Goal: Information Seeking & Learning: Learn about a topic

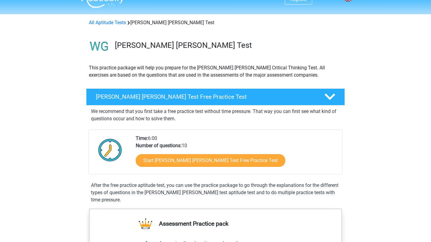
scroll to position [16, 0]
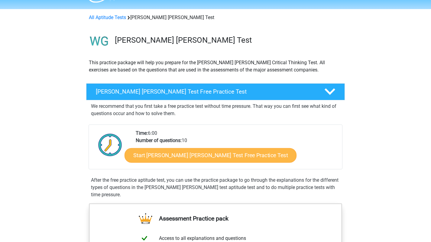
click at [184, 154] on link "Start [PERSON_NAME] [PERSON_NAME] Test Free Practice Test" at bounding box center [211, 155] width 172 height 15
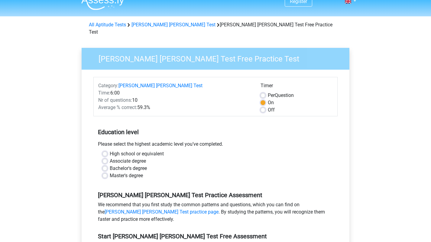
scroll to position [22, 0]
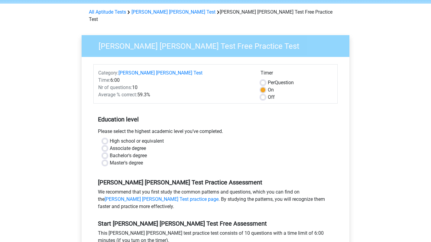
click at [131, 137] on label "High school or equivalent" at bounding box center [137, 140] width 54 height 7
click at [107, 137] on input "High school or equivalent" at bounding box center [105, 140] width 5 height 6
radio input "true"
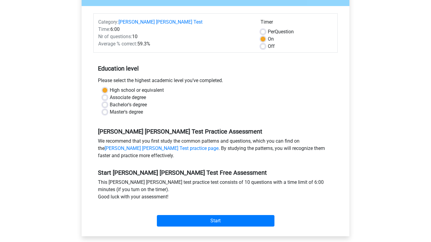
scroll to position [65, 0]
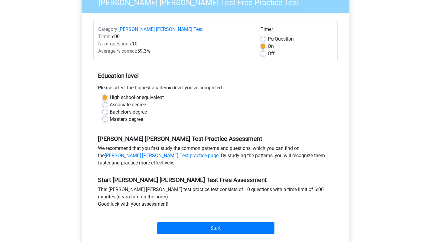
click at [268, 35] on label "Per Question" at bounding box center [281, 38] width 26 height 7
click at [263, 35] on input "Per Question" at bounding box center [263, 38] width 5 height 6
radio input "true"
click at [268, 50] on label "Off" at bounding box center [271, 53] width 7 height 7
click at [263, 50] on input "Off" at bounding box center [263, 53] width 5 height 6
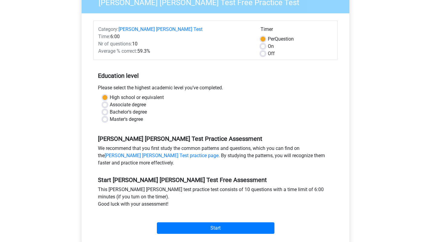
radio input "true"
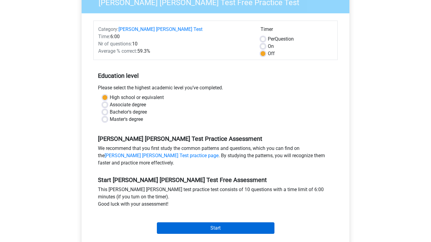
click at [210, 222] on input "Start" at bounding box center [216, 227] width 118 height 11
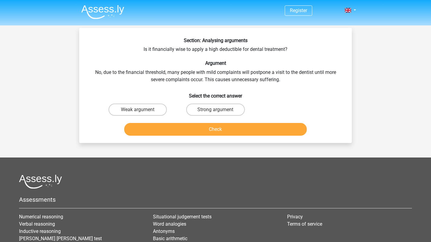
click at [141, 111] on input "Weak argument" at bounding box center [140, 111] width 4 height 4
radio input "true"
click at [197, 133] on button "Check" at bounding box center [215, 129] width 183 height 13
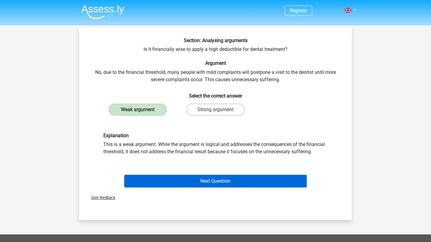
click at [201, 181] on button "Next Question" at bounding box center [215, 180] width 183 height 13
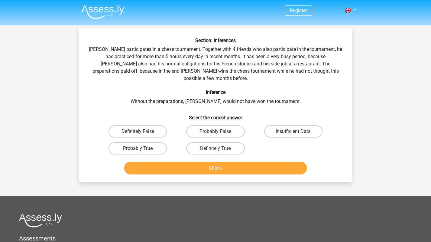
click at [149, 142] on label "Probably True" at bounding box center [138, 148] width 58 height 12
click at [142, 148] on input "Probably True" at bounding box center [140, 150] width 4 height 4
radio input "true"
click at [169, 164] on button "Check" at bounding box center [215, 167] width 183 height 13
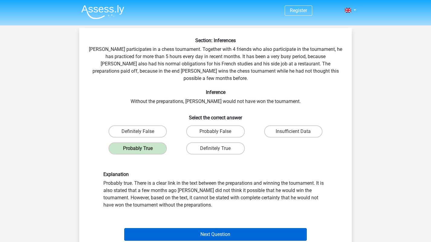
click at [185, 230] on button "Next Question" at bounding box center [215, 234] width 183 height 13
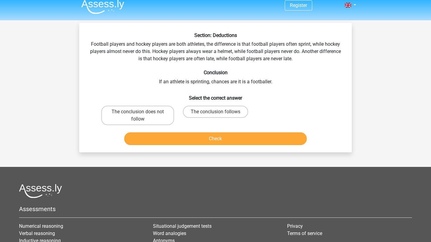
scroll to position [6, 0]
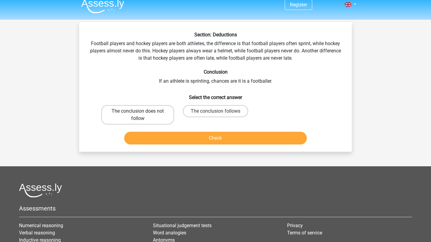
click at [159, 109] on label "The conclusion does not follow" at bounding box center [137, 114] width 73 height 19
click at [142, 111] on input "The conclusion does not follow" at bounding box center [140, 113] width 4 height 4
radio input "true"
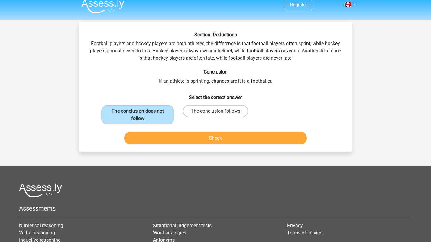
click at [171, 142] on button "Check" at bounding box center [215, 138] width 183 height 13
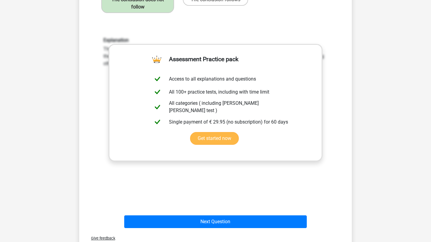
scroll to position [113, 0]
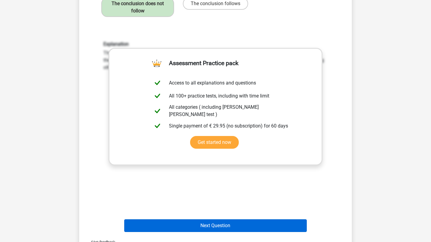
click at [195, 226] on button "Next Question" at bounding box center [215, 225] width 183 height 13
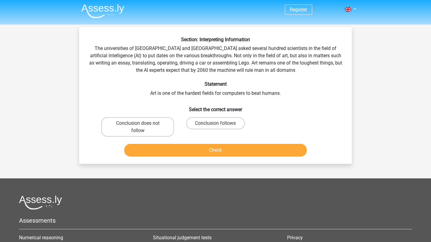
scroll to position [0, 0]
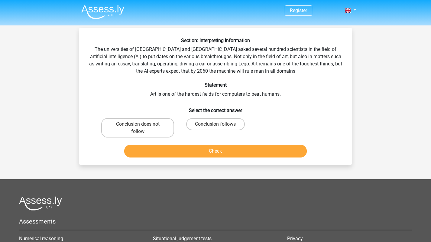
click at [217, 126] on input "Conclusion follows" at bounding box center [218, 126] width 4 height 4
radio input "true"
click at [217, 147] on button "Check" at bounding box center [215, 151] width 183 height 13
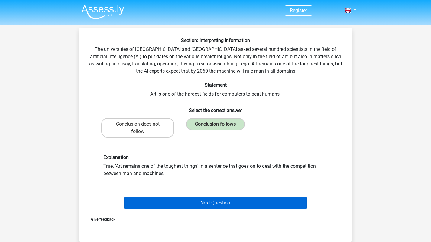
click at [213, 200] on button "Next Question" at bounding box center [215, 202] width 183 height 13
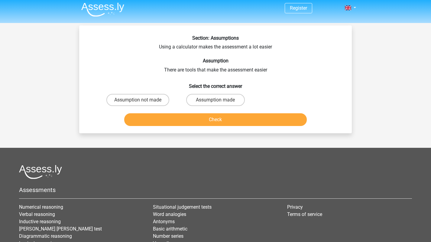
scroll to position [2, 0]
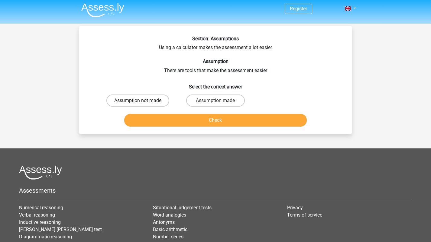
click at [161, 98] on label "Assumption not made" at bounding box center [137, 100] width 63 height 12
click at [142, 100] on input "Assumption not made" at bounding box center [140, 102] width 4 height 4
radio input "true"
click at [215, 101] on label "Assumption made" at bounding box center [215, 100] width 58 height 12
click at [216, 101] on input "Assumption made" at bounding box center [218, 102] width 4 height 4
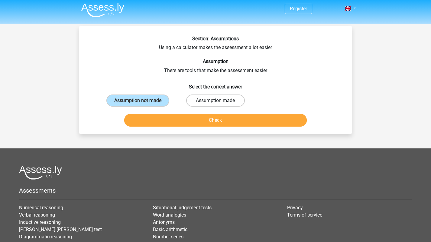
radio input "true"
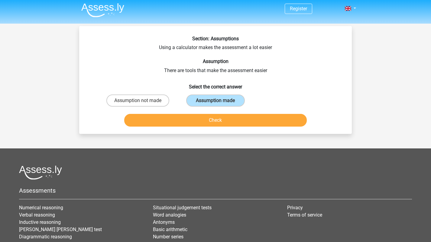
click at [214, 117] on button "Check" at bounding box center [215, 120] width 183 height 13
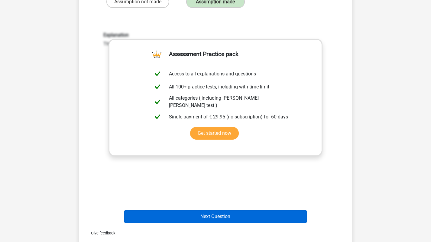
click at [212, 216] on button "Next Question" at bounding box center [215, 216] width 183 height 13
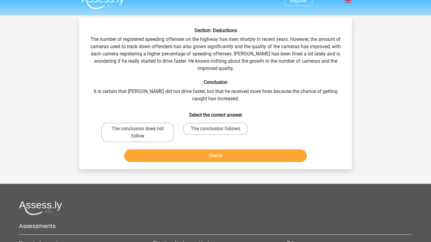
scroll to position [10, 0]
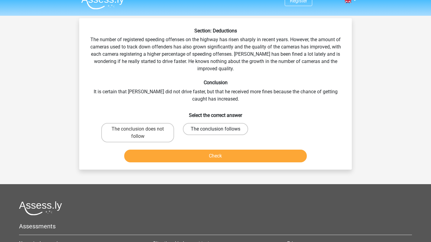
click at [195, 127] on label "The conclusion follows" at bounding box center [215, 129] width 65 height 12
click at [216, 129] on input "The conclusion follows" at bounding box center [218, 131] width 4 height 4
radio input "true"
click at [196, 156] on button "Check" at bounding box center [215, 155] width 183 height 13
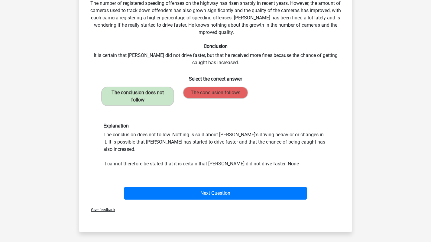
scroll to position [49, 0]
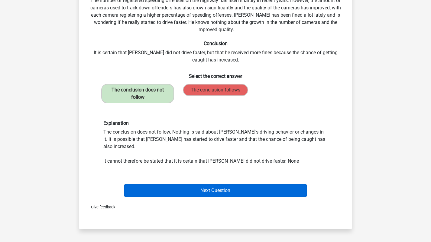
click at [177, 184] on button "Next Question" at bounding box center [215, 190] width 183 height 13
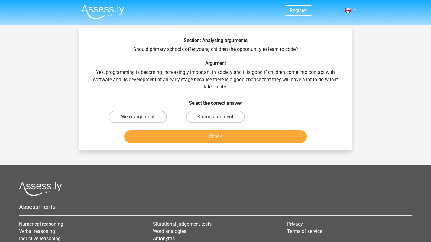
scroll to position [0, 0]
click at [200, 117] on label "Strong argument" at bounding box center [215, 117] width 58 height 12
click at [216, 117] on input "Strong argument" at bounding box center [218, 119] width 4 height 4
radio input "true"
click at [202, 135] on button "Check" at bounding box center [215, 136] width 183 height 13
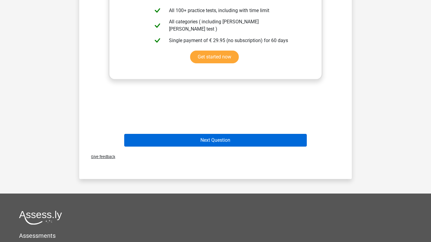
click at [202, 137] on button "Next Question" at bounding box center [215, 140] width 183 height 13
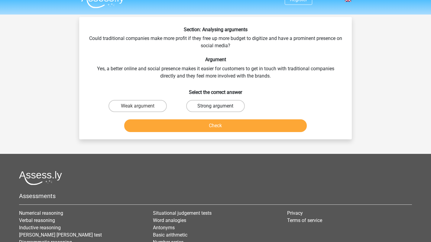
scroll to position [1, 0]
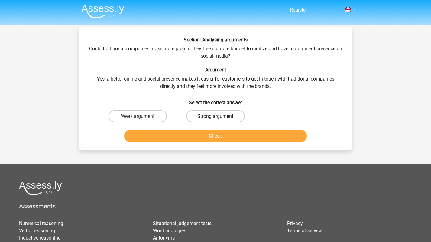
click at [216, 114] on label "Strong argument" at bounding box center [215, 116] width 58 height 12
click at [216, 116] on input "Strong argument" at bounding box center [218, 118] width 4 height 4
radio input "true"
click at [215, 131] on button "Check" at bounding box center [215, 135] width 183 height 13
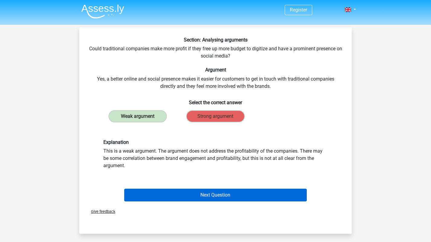
click at [210, 195] on button "Next Question" at bounding box center [215, 194] width 183 height 13
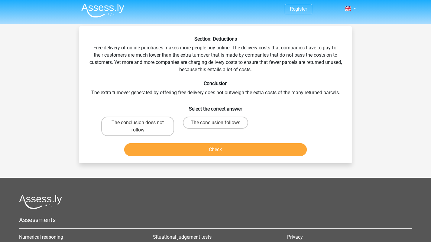
scroll to position [3, 0]
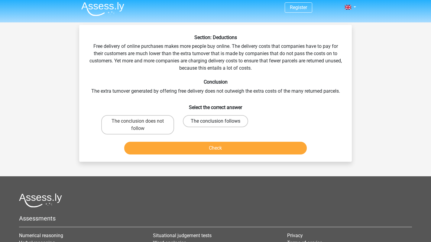
click at [202, 123] on label "The conclusion follows" at bounding box center [215, 121] width 65 height 12
click at [216, 123] on input "The conclusion follows" at bounding box center [218, 123] width 4 height 4
radio input "true"
click at [206, 145] on button "Check" at bounding box center [215, 148] width 183 height 13
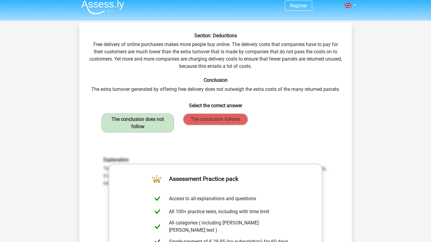
scroll to position [0, 0]
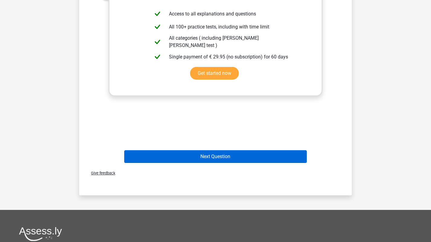
click at [203, 158] on button "Next Question" at bounding box center [215, 156] width 183 height 13
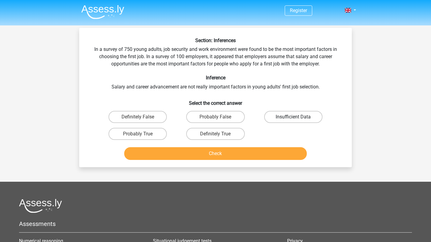
click at [280, 120] on label "Insufficient Data" at bounding box center [293, 117] width 58 height 12
click at [293, 120] on input "Insufficient Data" at bounding box center [295, 119] width 4 height 4
radio input "true"
click at [271, 142] on div "Check" at bounding box center [215, 152] width 253 height 20
click at [268, 150] on button "Check" at bounding box center [215, 153] width 183 height 13
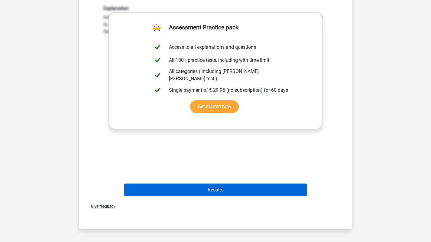
scroll to position [175, 0]
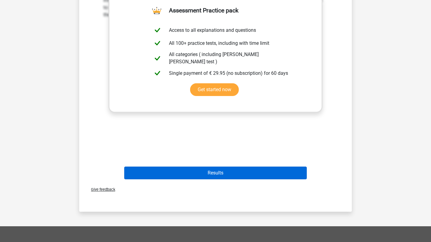
click at [244, 176] on button "Results" at bounding box center [215, 172] width 183 height 13
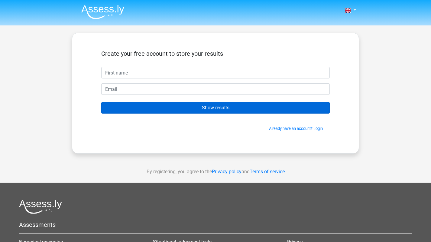
click at [222, 106] on input "Show results" at bounding box center [215, 107] width 229 height 11
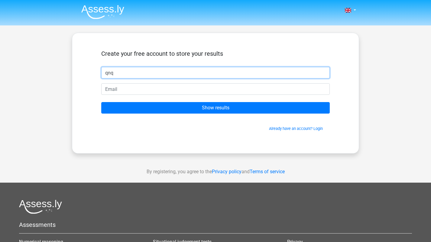
type input "qnq"
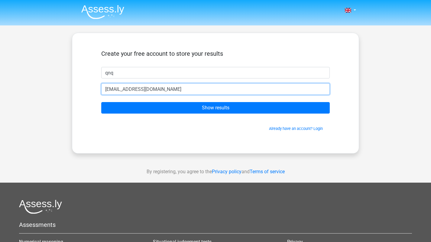
type input "qnnq@icloud.com"
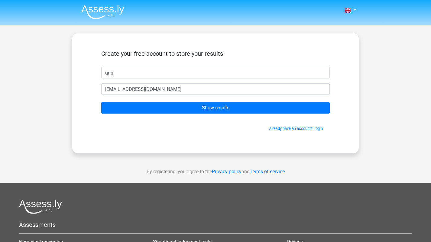
click at [227, 114] on form "Create your free account to store your results qnq qnnq@icloud.com Show results…" at bounding box center [215, 90] width 229 height 81
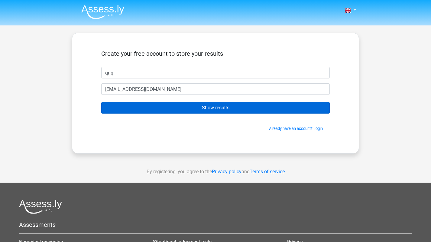
click at [227, 110] on input "Show results" at bounding box center [215, 107] width 229 height 11
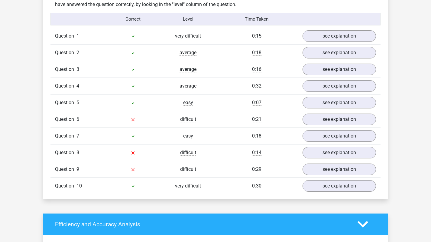
scroll to position [484, 0]
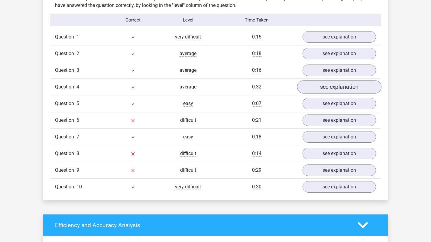
click at [337, 80] on link "see explanation" at bounding box center [339, 86] width 84 height 13
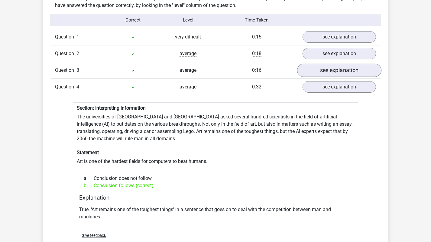
click at [340, 64] on link "see explanation" at bounding box center [339, 69] width 84 height 13
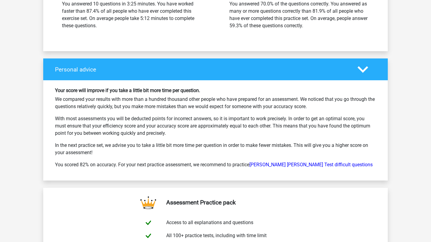
scroll to position [1334, 0]
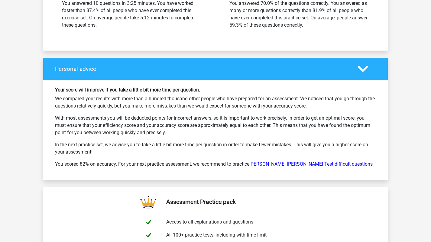
click at [260, 161] on link "[PERSON_NAME] [PERSON_NAME] Test difficult questions" at bounding box center [310, 164] width 123 height 6
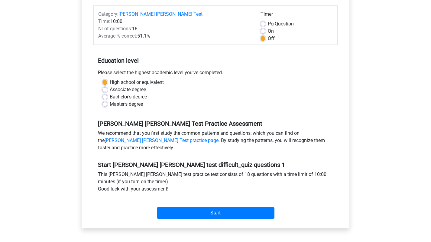
scroll to position [96, 0]
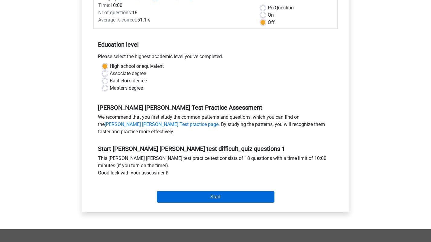
click at [220, 192] on input "Start" at bounding box center [216, 196] width 118 height 11
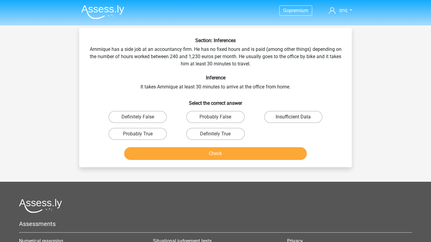
click at [280, 116] on label "Insufficient Data" at bounding box center [293, 117] width 58 height 12
click at [293, 117] on input "Insufficient Data" at bounding box center [295, 119] width 4 height 4
radio input "true"
click at [262, 152] on button "Check" at bounding box center [215, 153] width 183 height 13
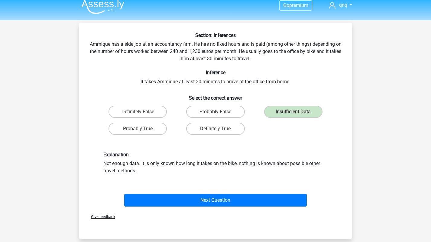
scroll to position [9, 0]
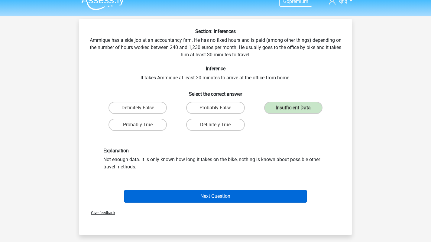
click at [252, 195] on button "Next Question" at bounding box center [215, 196] width 183 height 13
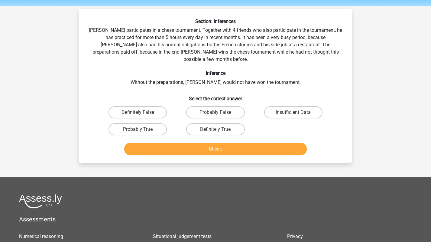
scroll to position [18, 0]
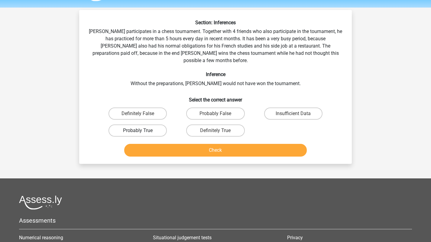
click at [147, 124] on label "Probably True" at bounding box center [138, 130] width 58 height 12
click at [142, 130] on input "Probably True" at bounding box center [140, 132] width 4 height 4
radio input "true"
click at [181, 145] on button "Check" at bounding box center [215, 150] width 183 height 13
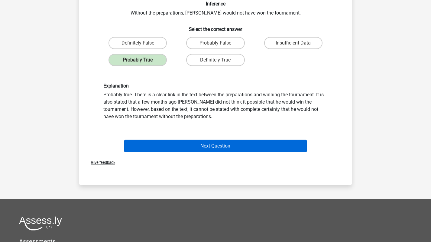
click at [196, 141] on button "Next Question" at bounding box center [215, 145] width 183 height 13
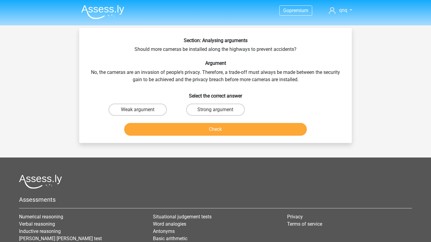
scroll to position [0, 0]
click at [156, 109] on label "Weak argument" at bounding box center [138, 109] width 58 height 12
click at [142, 109] on input "Weak argument" at bounding box center [140, 111] width 4 height 4
radio input "true"
click at [174, 127] on button "Check" at bounding box center [215, 129] width 183 height 13
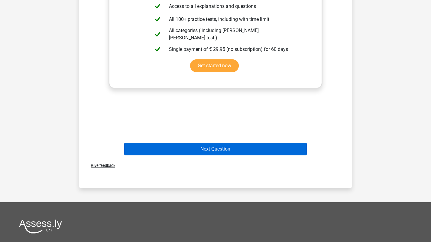
click at [177, 148] on button "Next Question" at bounding box center [215, 148] width 183 height 13
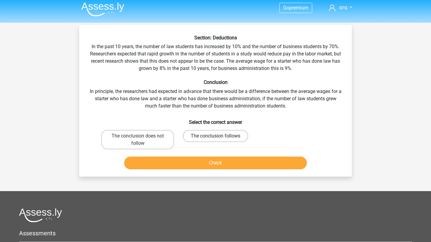
scroll to position [3, 0]
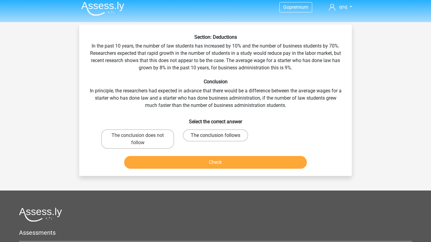
click at [200, 139] on label "The conclusion follows" at bounding box center [215, 135] width 65 height 12
click at [216, 139] on input "The conclusion follows" at bounding box center [218, 137] width 4 height 4
radio input "true"
click at [205, 162] on button "Check" at bounding box center [215, 162] width 183 height 13
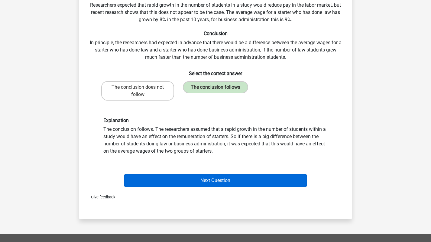
click at [206, 180] on button "Next Question" at bounding box center [215, 180] width 183 height 13
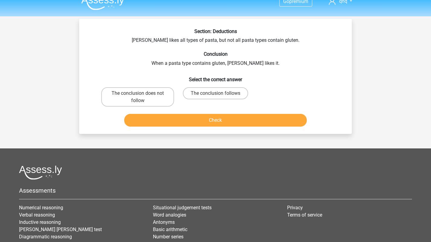
scroll to position [9, 0]
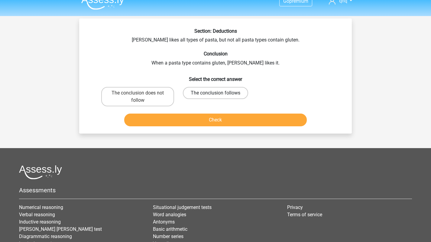
click at [203, 95] on label "The conclusion follows" at bounding box center [215, 93] width 65 height 12
click at [216, 95] on input "The conclusion follows" at bounding box center [218, 95] width 4 height 4
radio input "true"
click at [210, 122] on button "Check" at bounding box center [215, 119] width 183 height 13
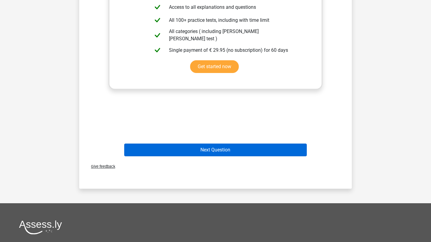
click at [210, 147] on button "Next Question" at bounding box center [215, 149] width 183 height 13
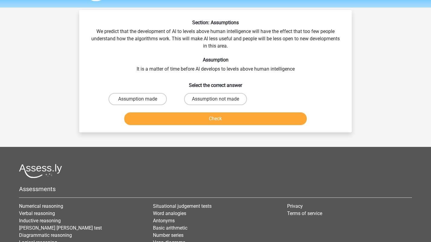
scroll to position [14, 0]
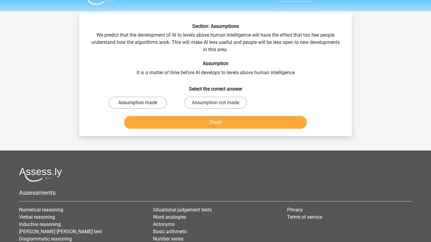
click at [159, 103] on label "Assumption made" at bounding box center [138, 102] width 58 height 12
click at [142, 103] on input "Assumption made" at bounding box center [140, 105] width 4 height 4
radio input "true"
click at [171, 122] on button "Check" at bounding box center [215, 122] width 183 height 13
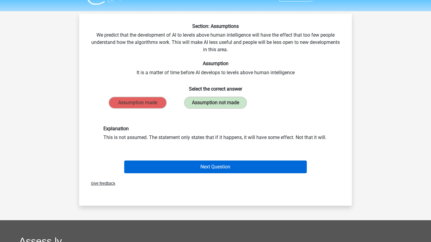
click at [190, 167] on button "Next Question" at bounding box center [215, 166] width 183 height 13
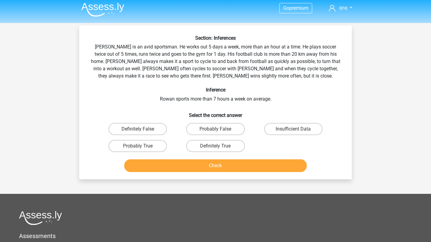
scroll to position [1, 0]
